Goal: Find specific page/section: Find specific page/section

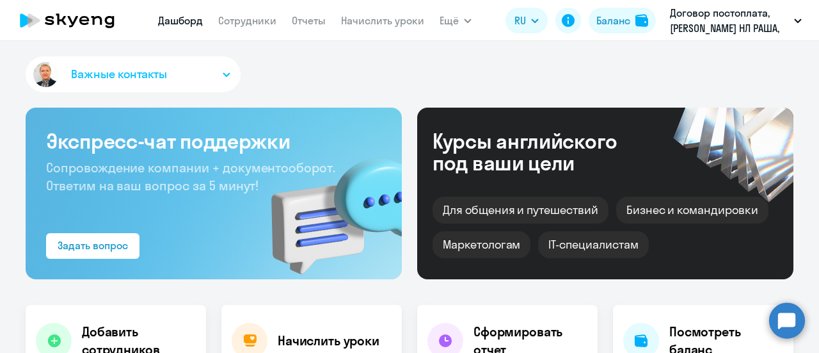
scroll to position [384, 0]
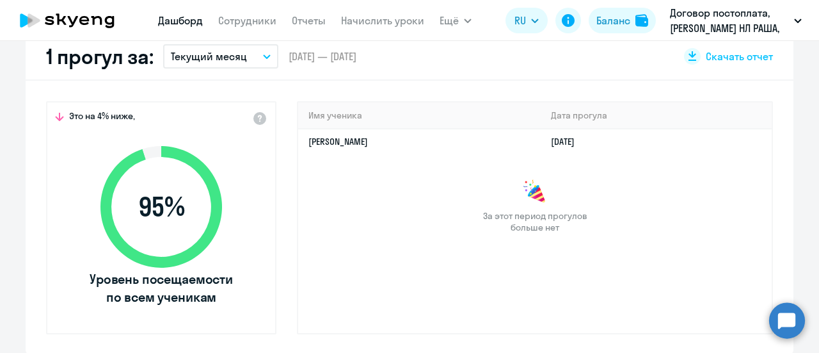
click at [263, 54] on icon "button" at bounding box center [267, 56] width 8 height 4
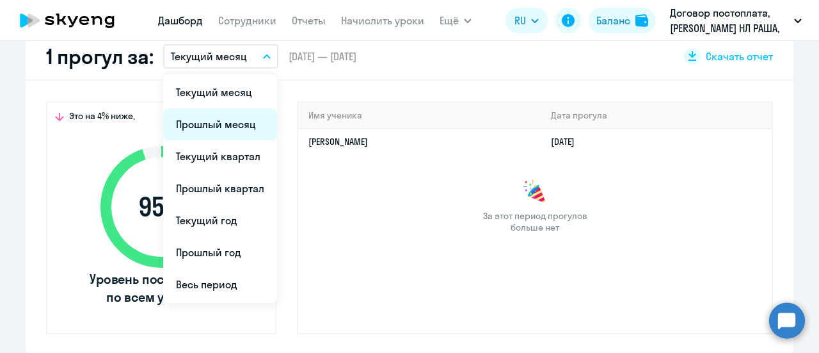
click at [234, 120] on li "Прошлый месяц" at bounding box center [220, 124] width 114 height 32
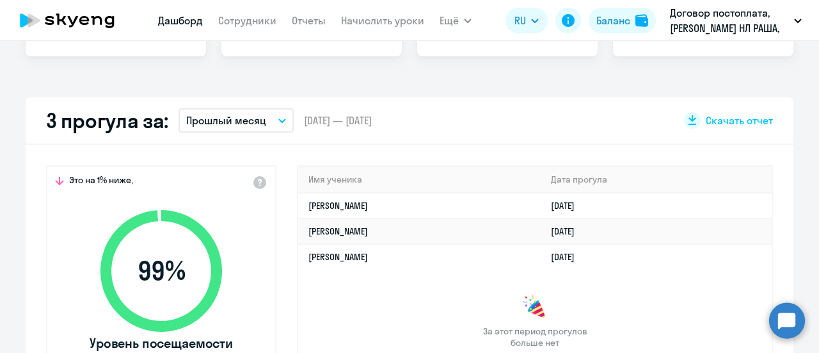
scroll to position [64, 0]
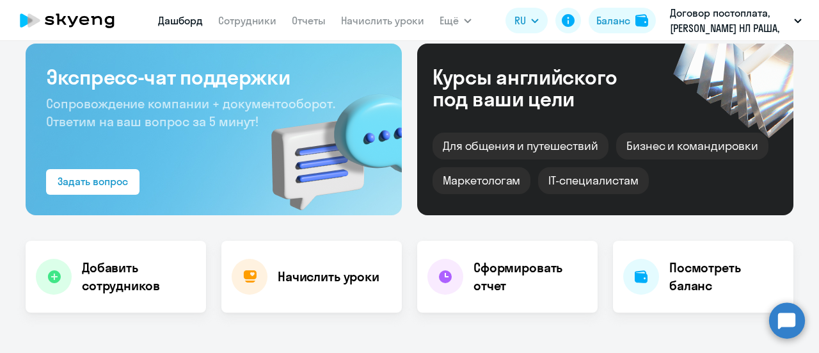
select select "30"
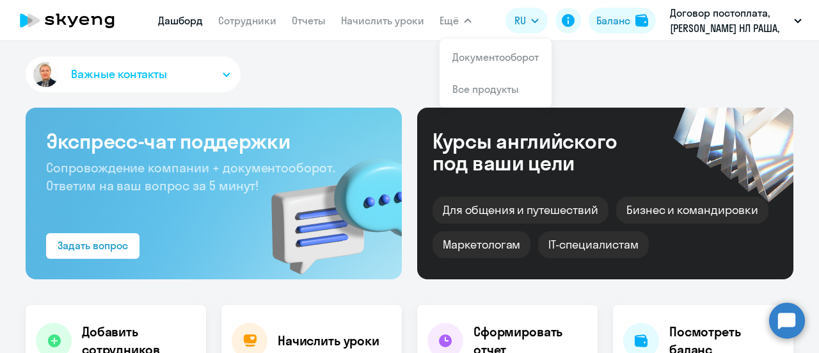
click at [477, 57] on link "Документооборот" at bounding box center [496, 57] width 86 height 13
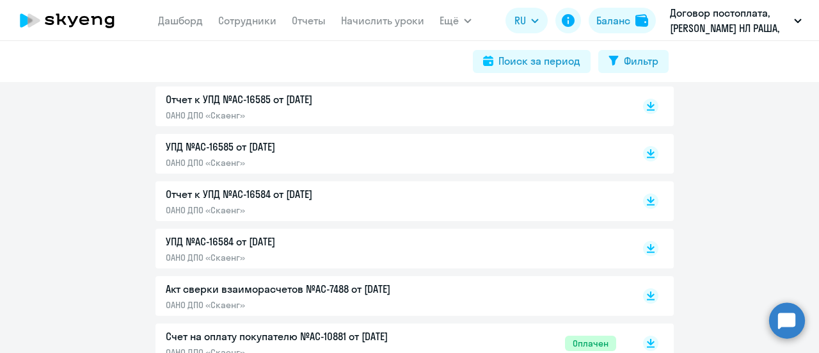
scroll to position [448, 0]
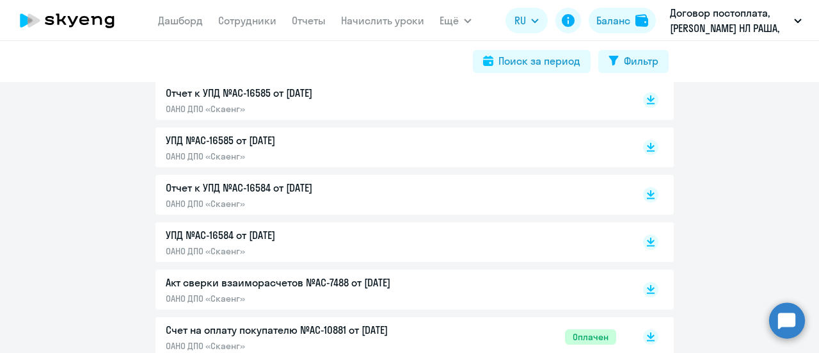
click at [230, 188] on p "Отчет к УПД №AC-16584 от [DATE]" at bounding box center [300, 187] width 269 height 15
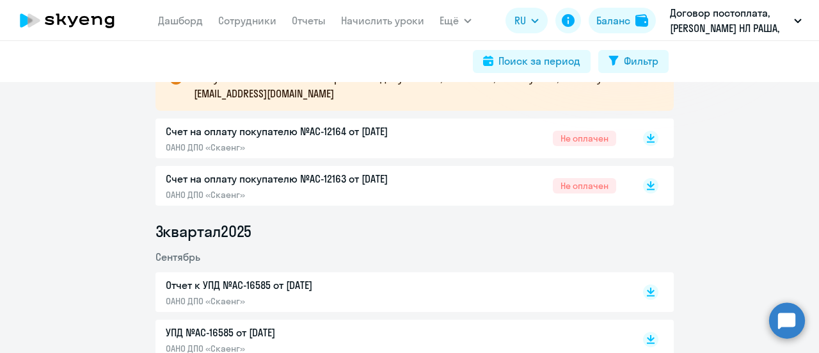
scroll to position [320, 0]
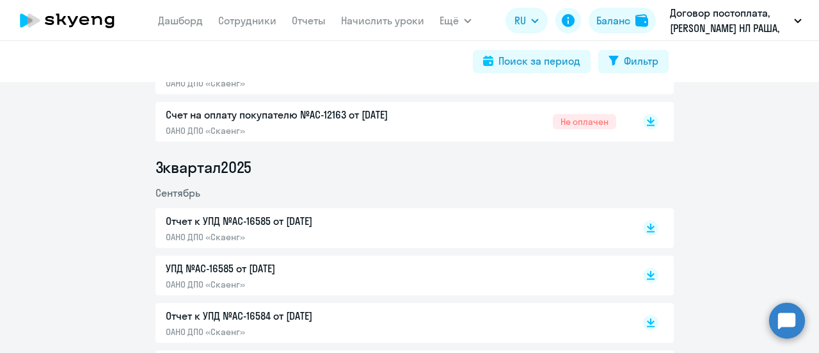
click at [204, 224] on p "Отчет к УПД №AC-16585 от [DATE]" at bounding box center [300, 220] width 269 height 15
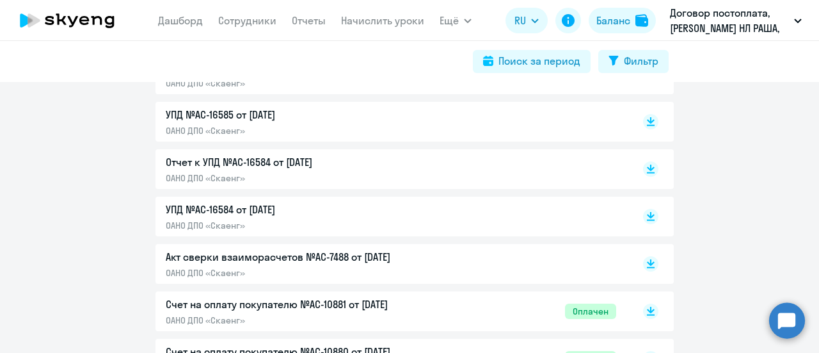
scroll to position [448, 0]
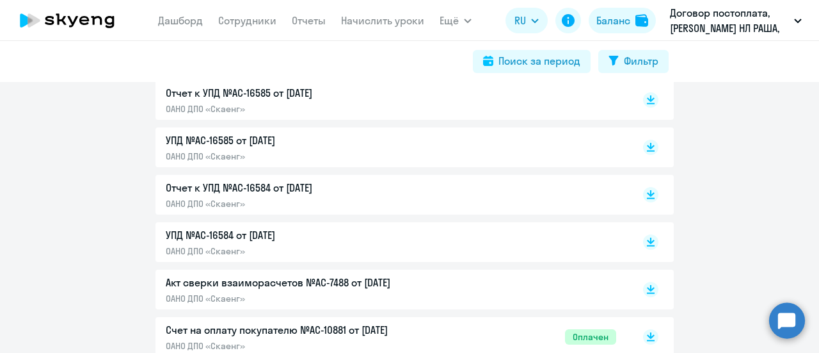
click at [268, 235] on p "УПД №AC-16584 от [DATE]" at bounding box center [300, 234] width 269 height 15
